Goal: Task Accomplishment & Management: Manage account settings

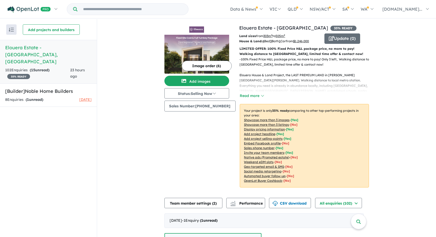
click at [59, 67] on div "102 Enquir ies ( 15 unread) 35 % READY" at bounding box center [37, 73] width 65 height 12
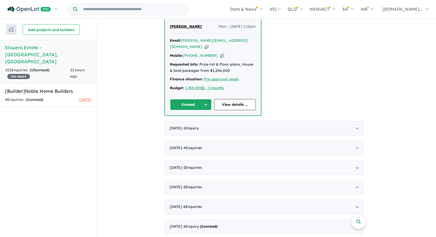
scroll to position [225, 0]
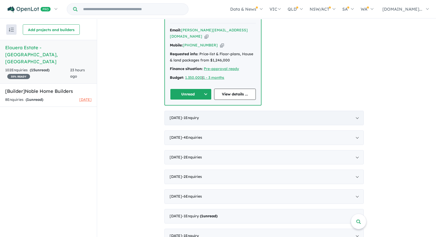
click at [222, 111] on div "[DATE] - 1 Enquir y ( 0 unread)" at bounding box center [263, 118] width 199 height 15
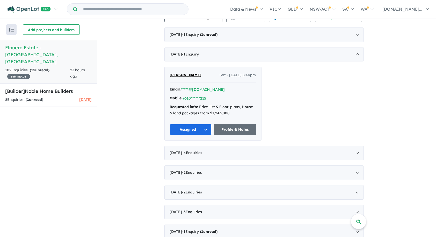
scroll to position [102, 0]
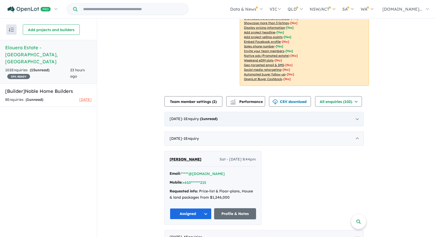
click at [205, 118] on span "- 1 Enquir y ( 1 unread)" at bounding box center [199, 118] width 35 height 5
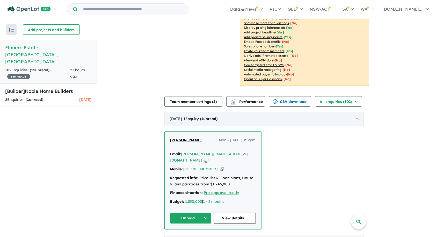
scroll to position [1, 0]
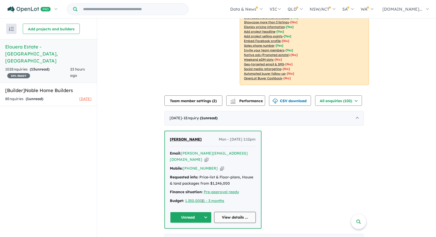
click at [235, 213] on link "View details ..." at bounding box center [235, 217] width 42 height 11
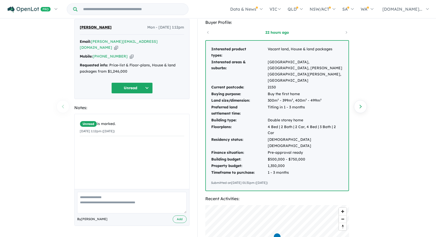
scroll to position [17, 0]
